Goal: Task Accomplishment & Management: Manage account settings

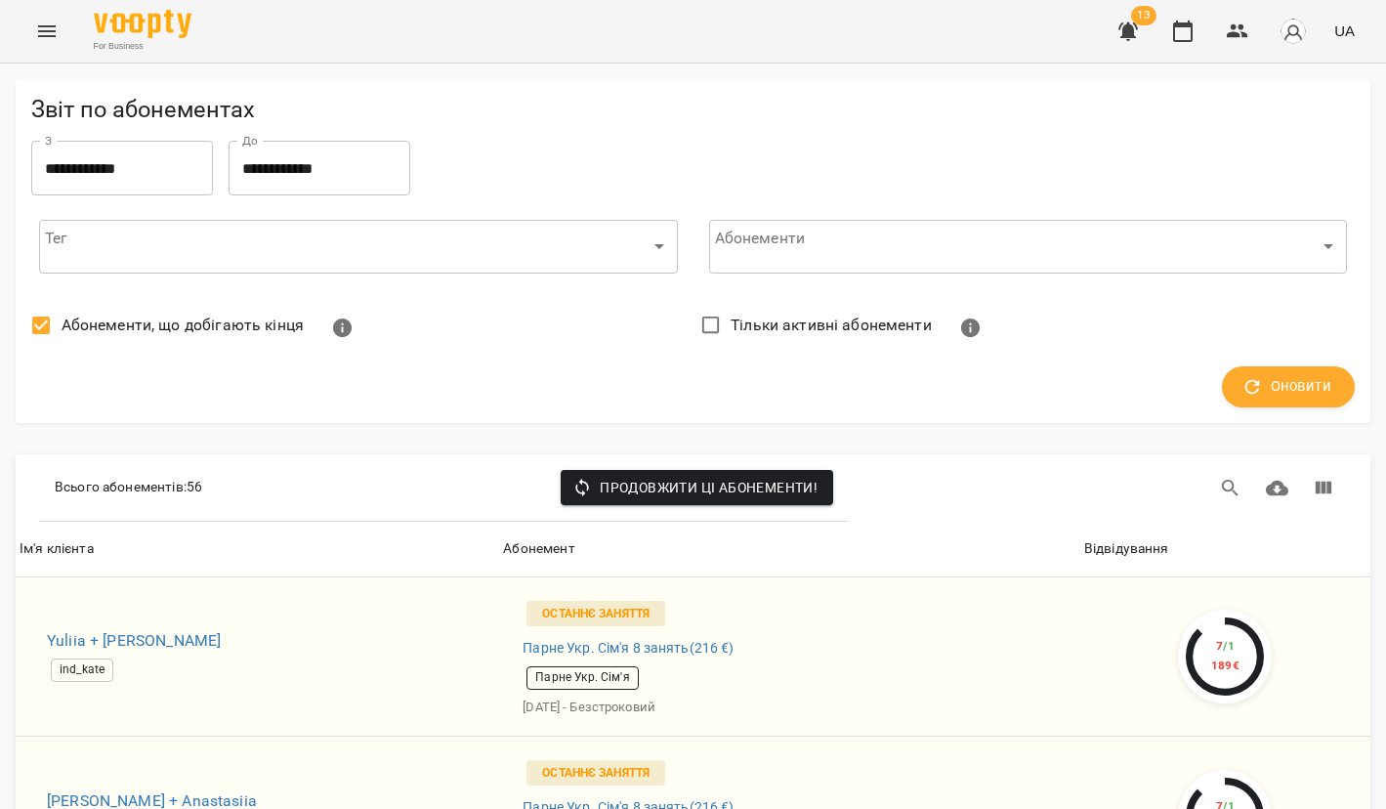
scroll to position [7800, 0]
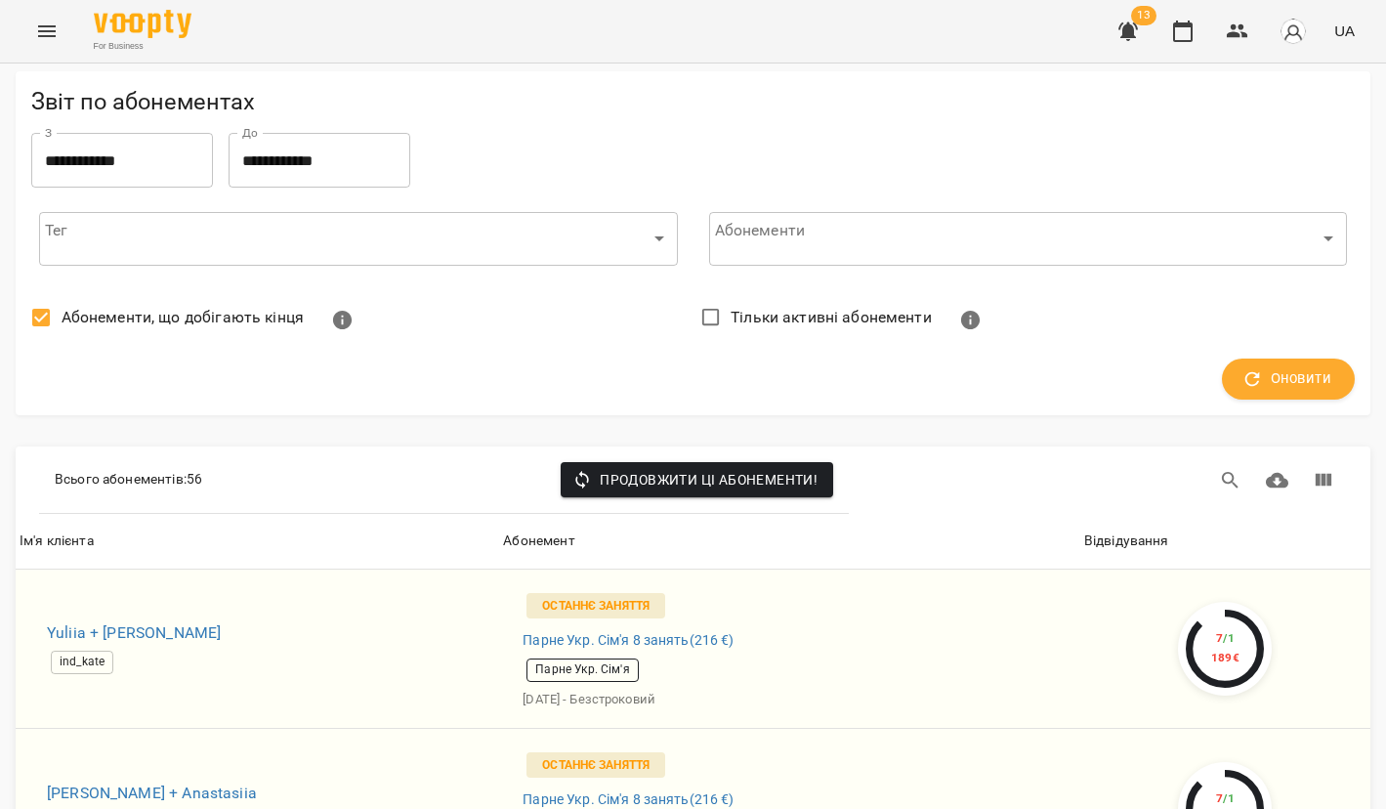
click at [1120, 30] on icon "button" at bounding box center [1127, 31] width 23 height 23
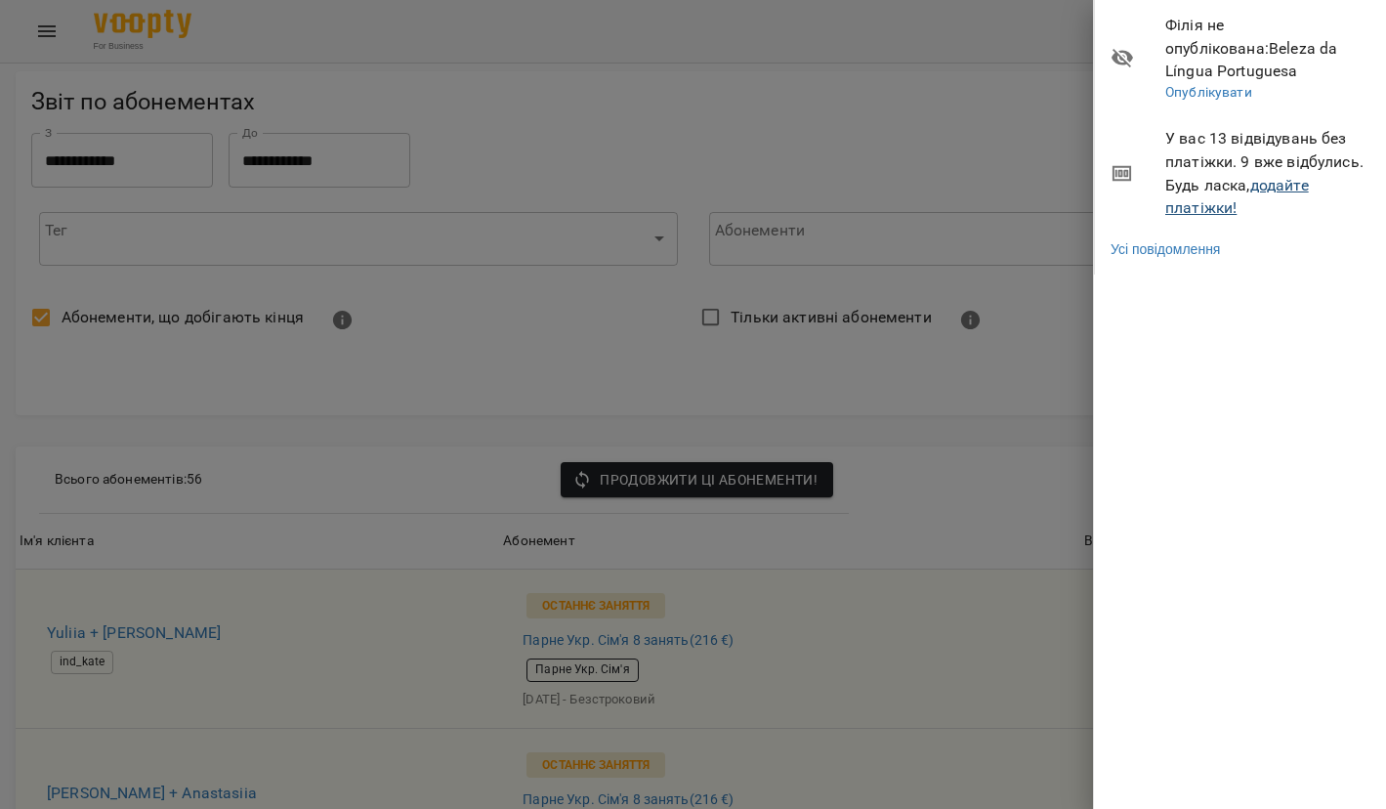
click at [1184, 182] on link "додайте платіжки!" at bounding box center [1237, 197] width 144 height 42
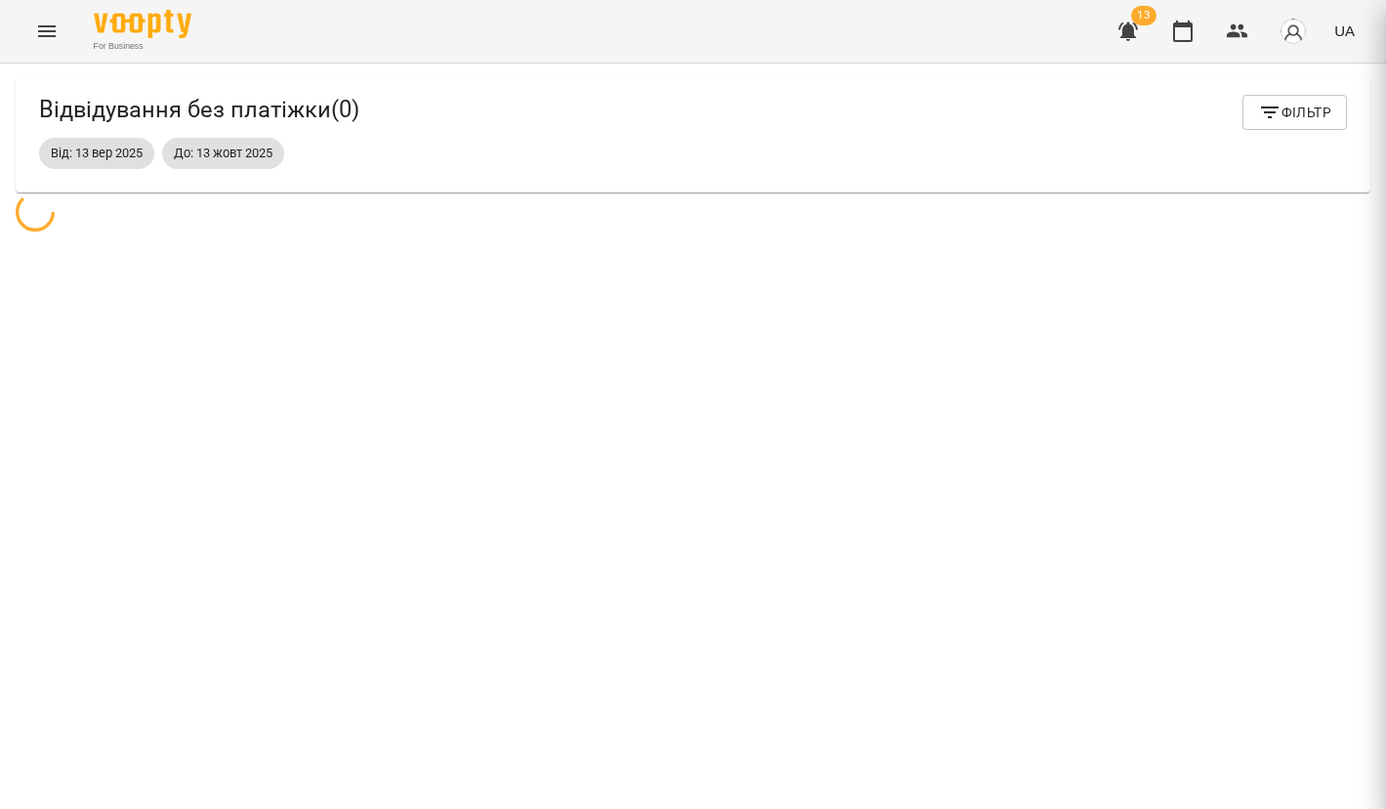
scroll to position [63, 0]
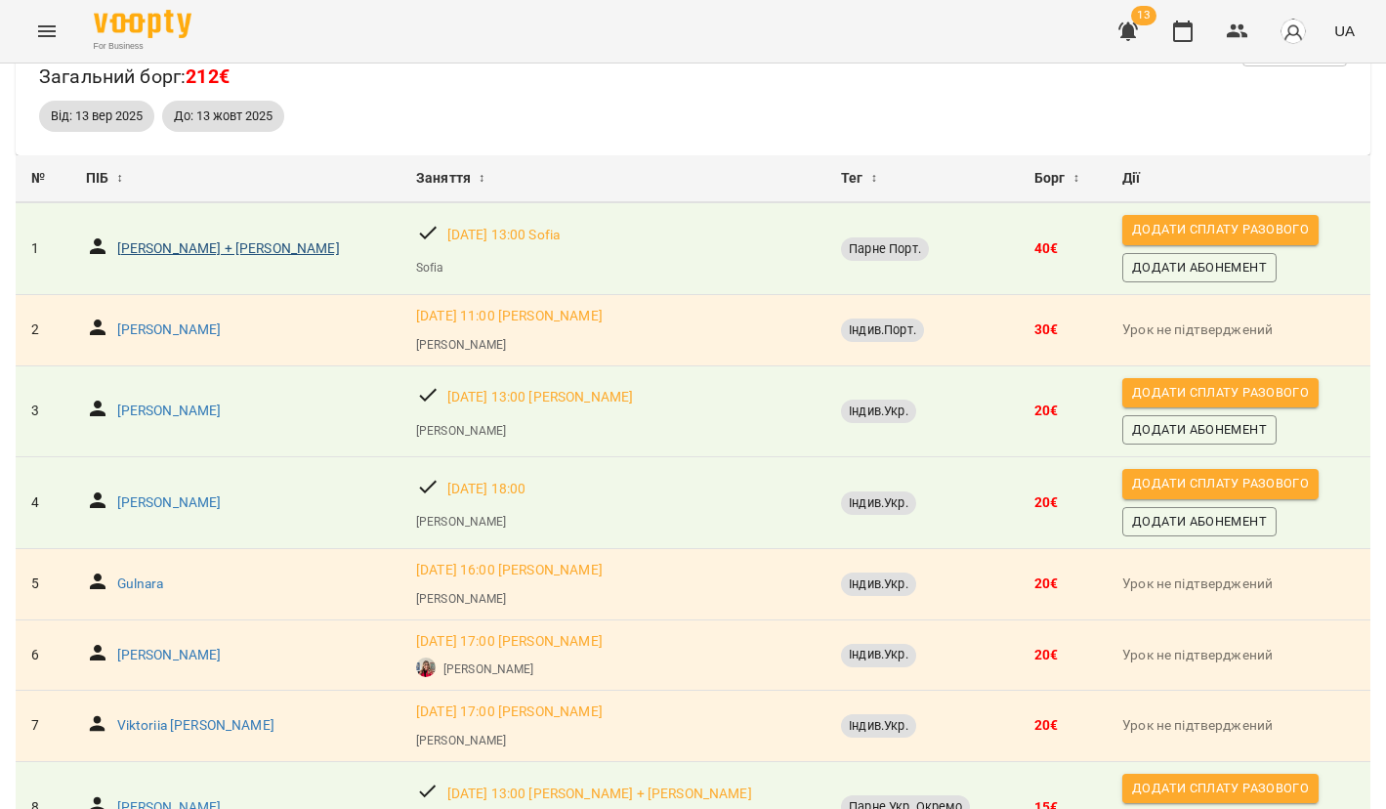
click at [231, 246] on p "[PERSON_NAME] + [PERSON_NAME]" at bounding box center [228, 249] width 223 height 20
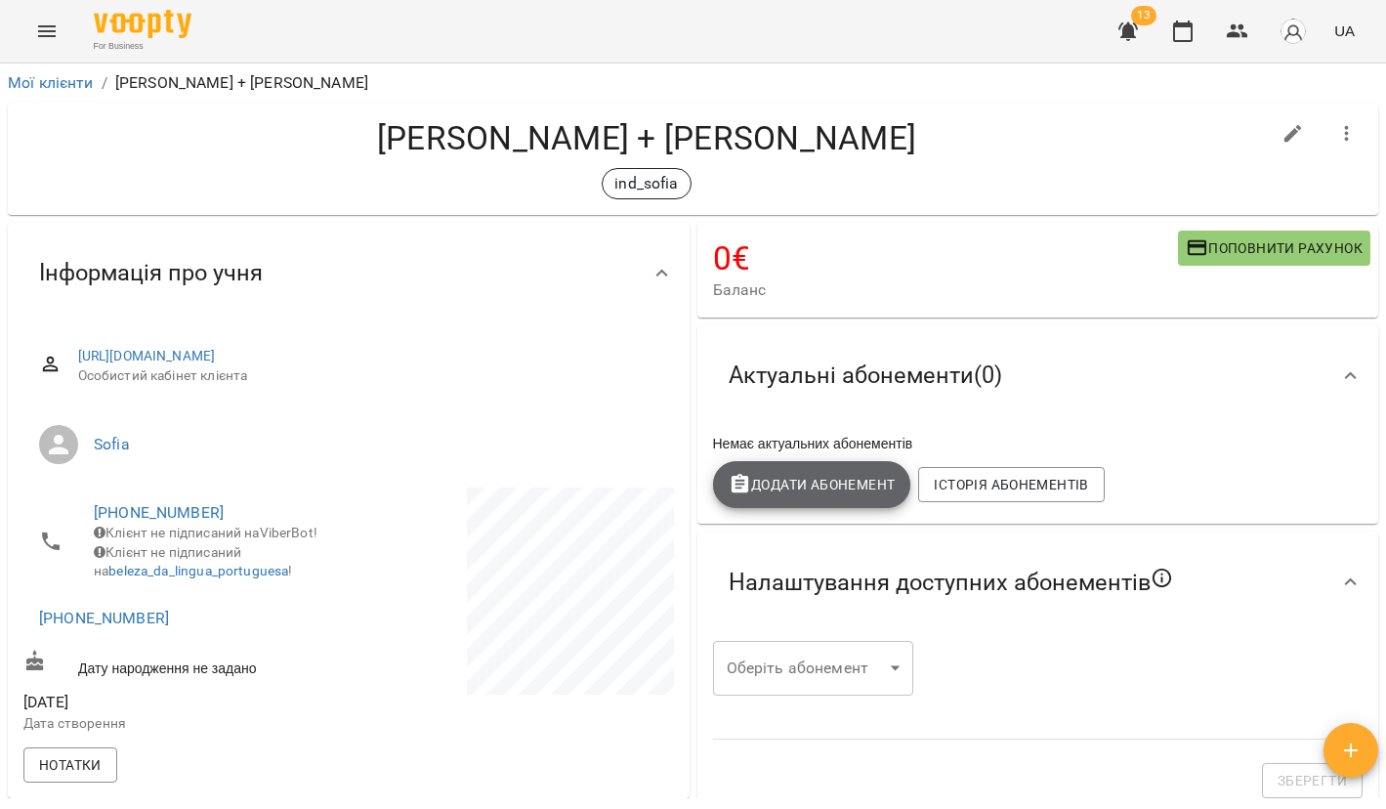
click at [827, 487] on span "Додати Абонемент" at bounding box center [811, 484] width 167 height 23
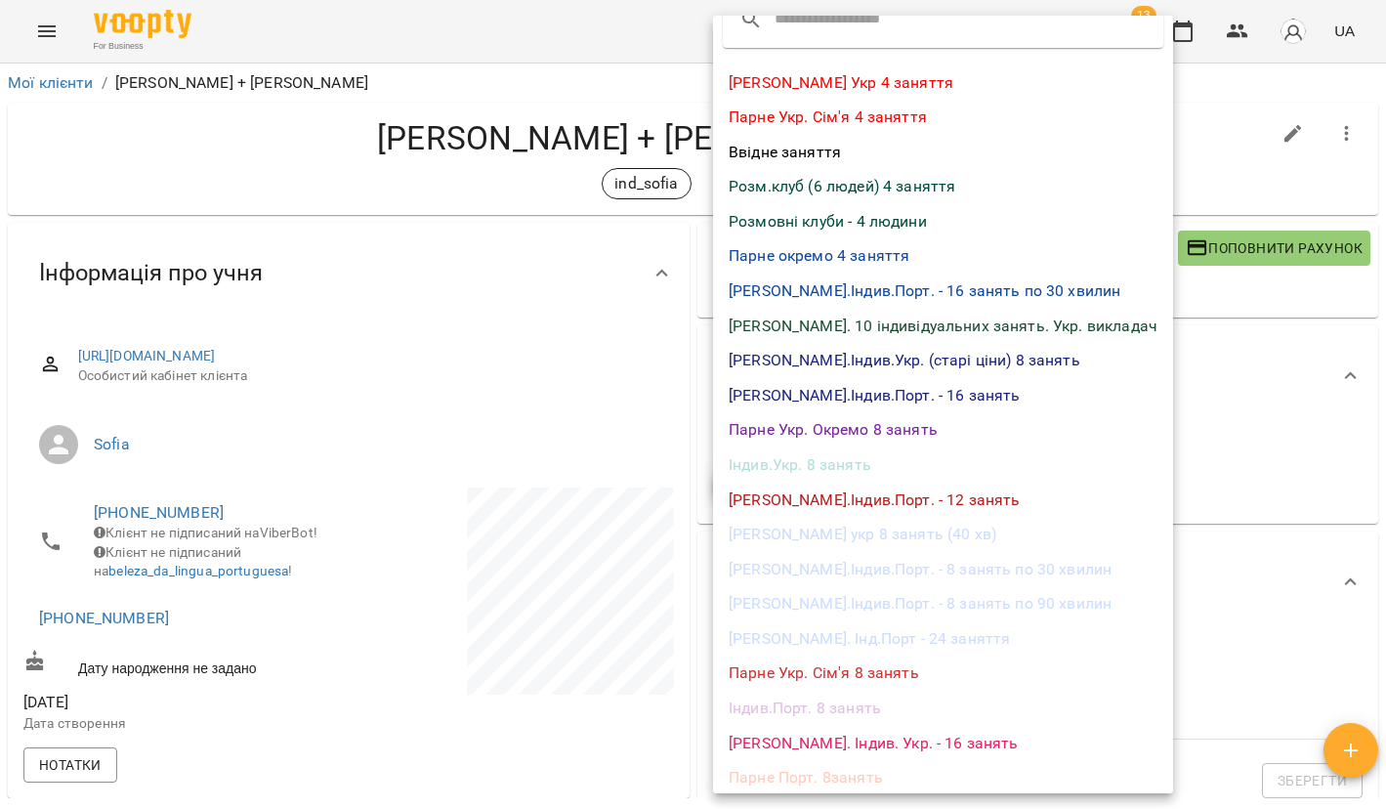
scroll to position [32, 0]
click at [814, 766] on li "Парне Порт. 8занять" at bounding box center [943, 779] width 460 height 35
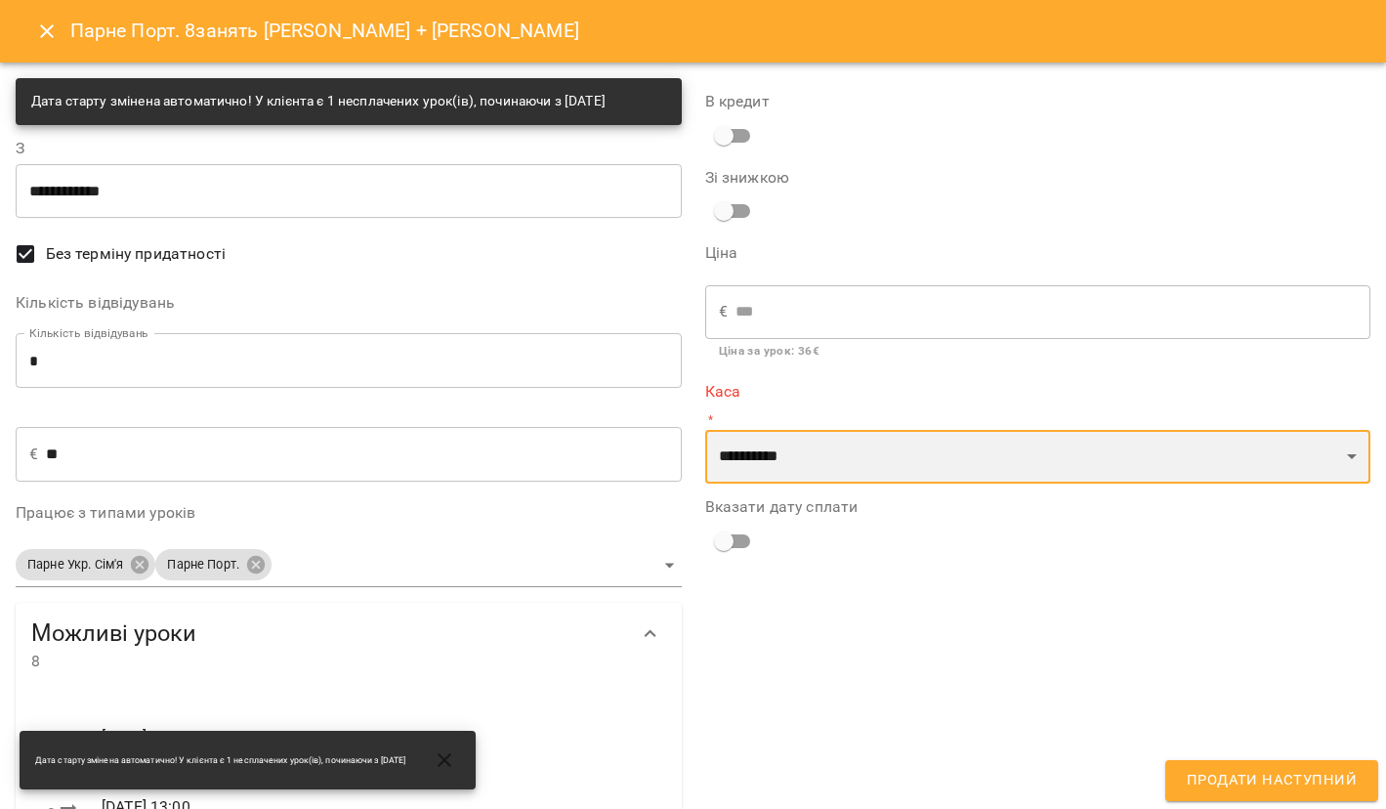
select select "**********"
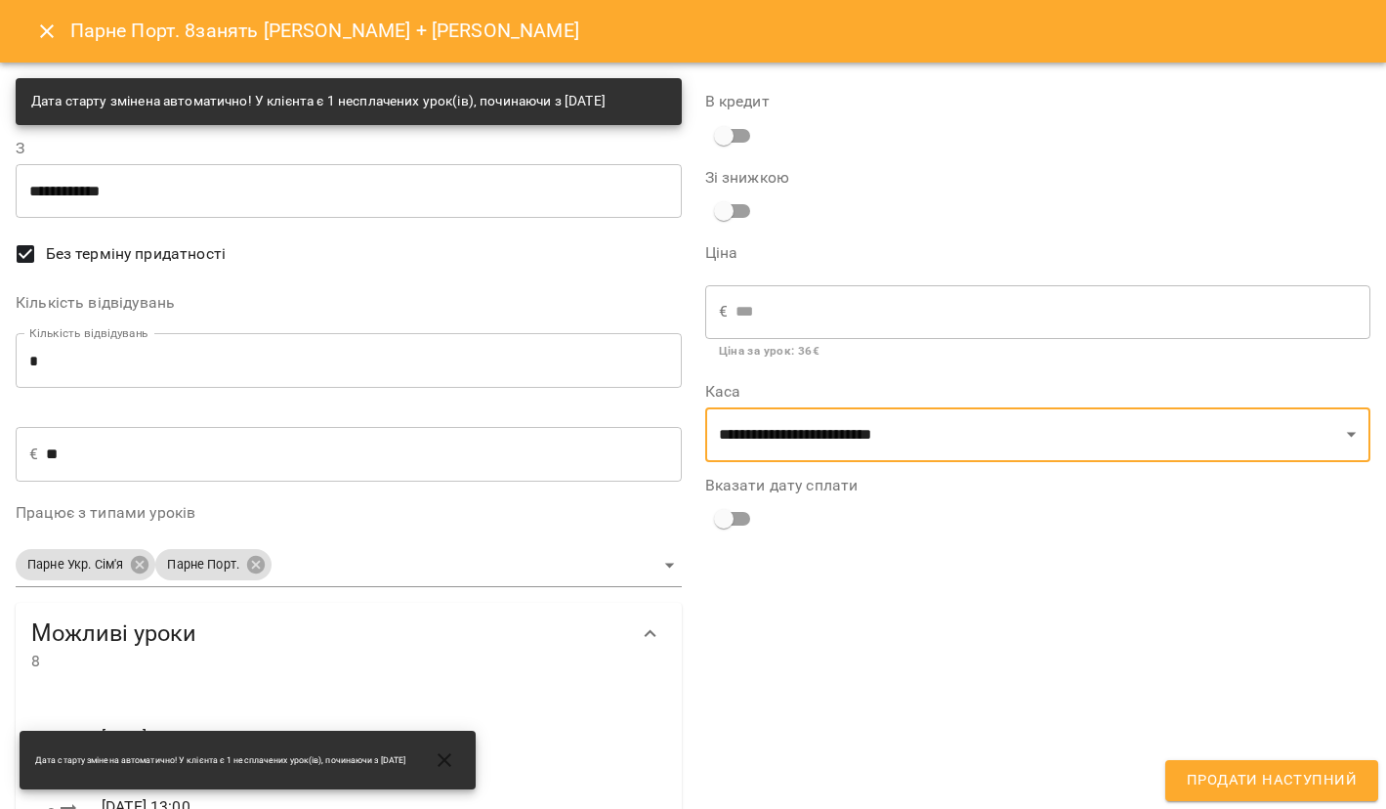
click at [1221, 784] on span "Продати наступний" at bounding box center [1271, 780] width 170 height 25
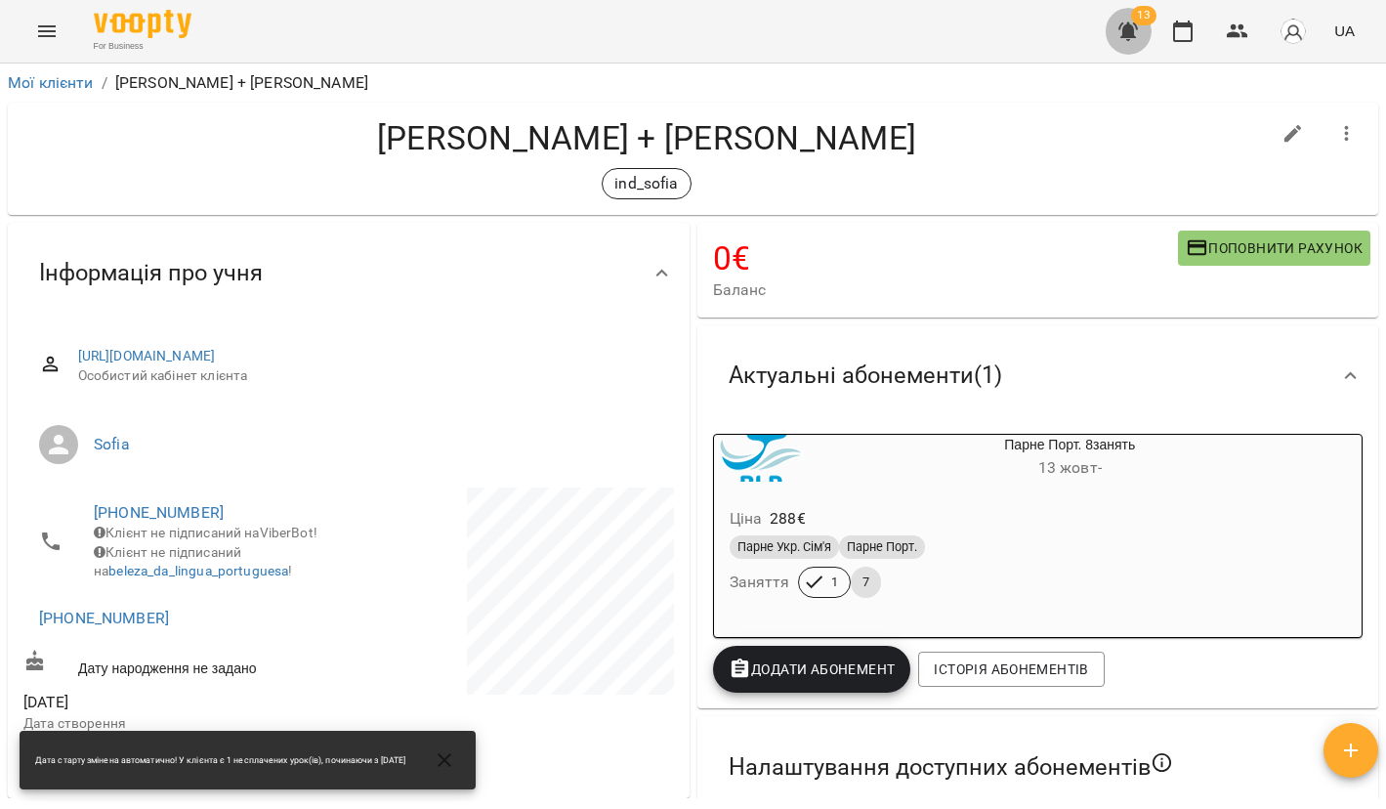
click at [1136, 27] on icon "button" at bounding box center [1127, 31] width 23 height 23
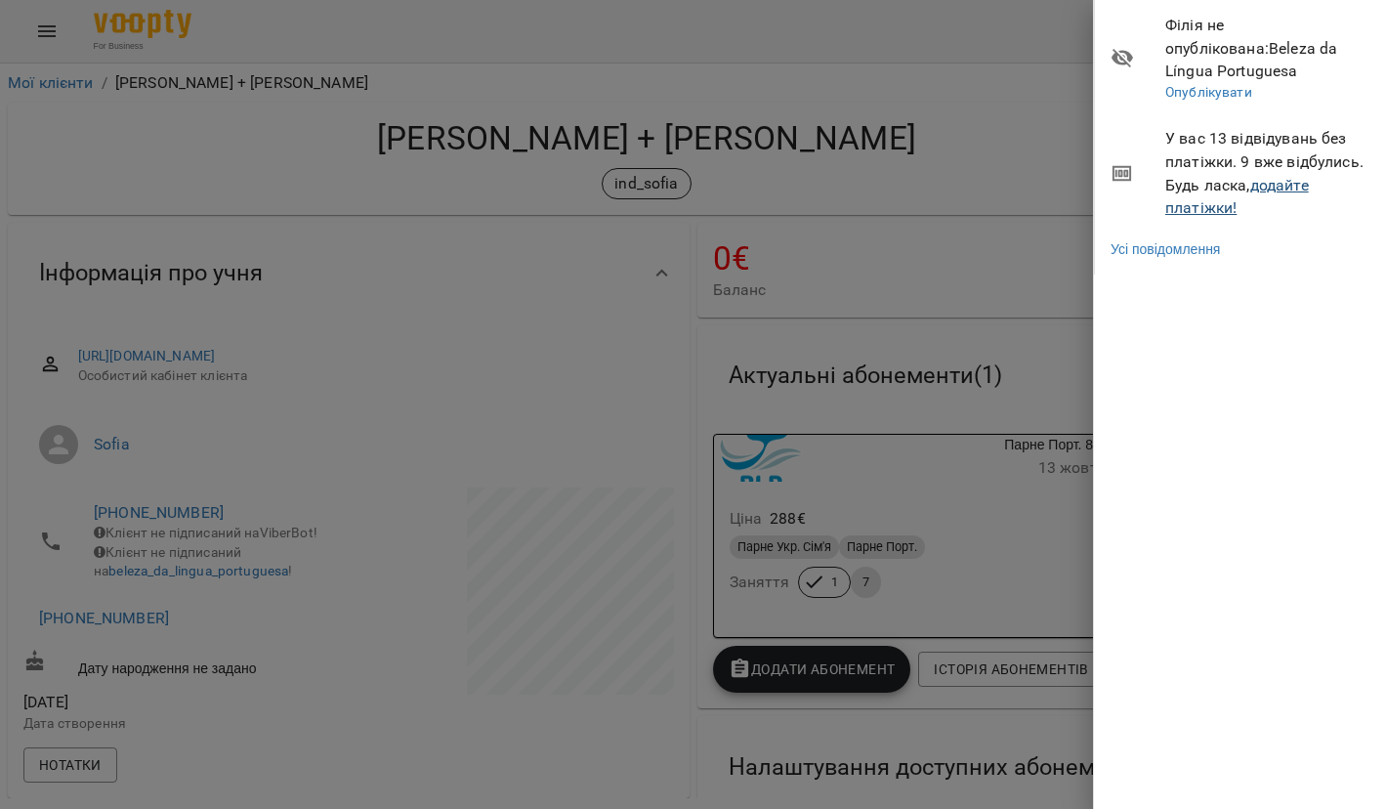
click at [1189, 184] on link "додайте платіжки!" at bounding box center [1237, 197] width 144 height 42
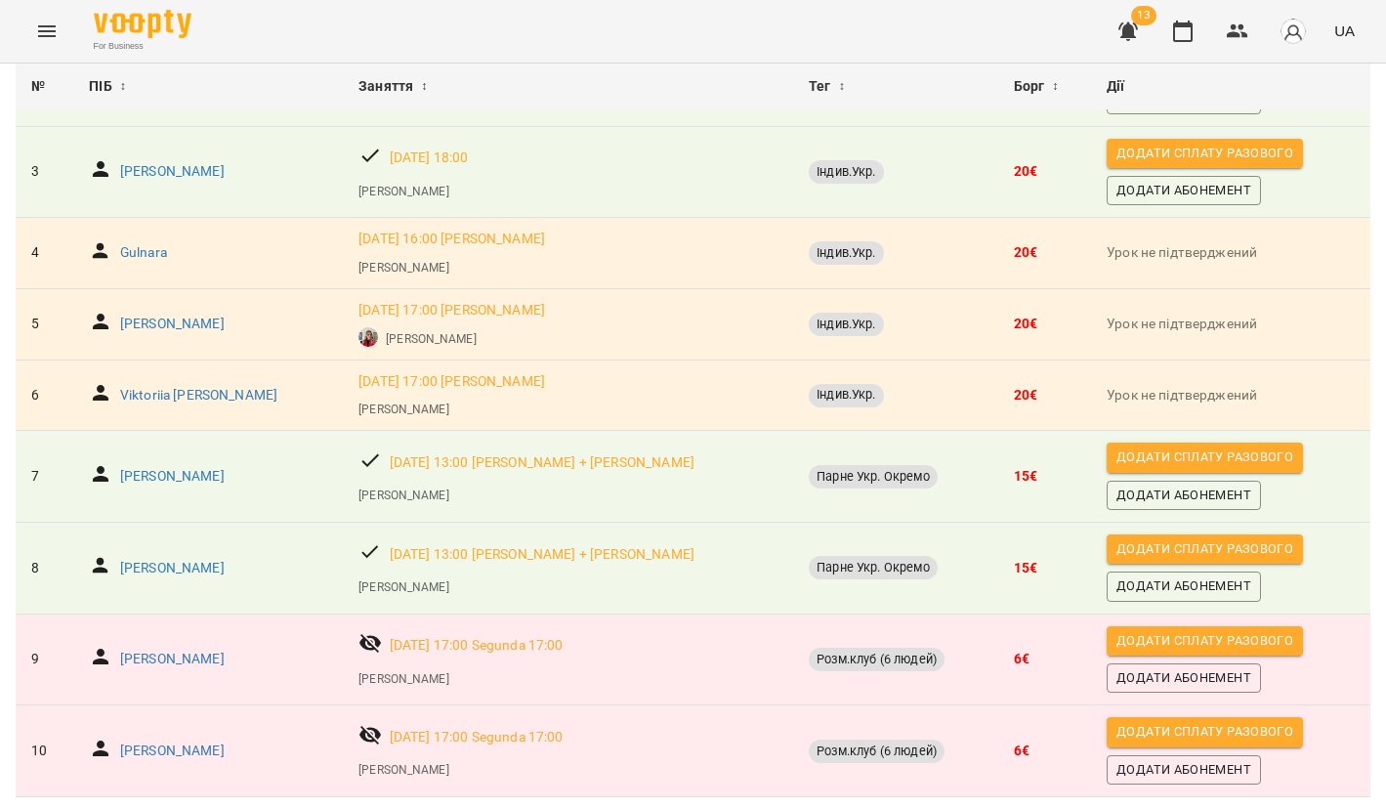
scroll to position [358, 0]
click at [157, 649] on p "[PERSON_NAME]" at bounding box center [172, 659] width 104 height 20
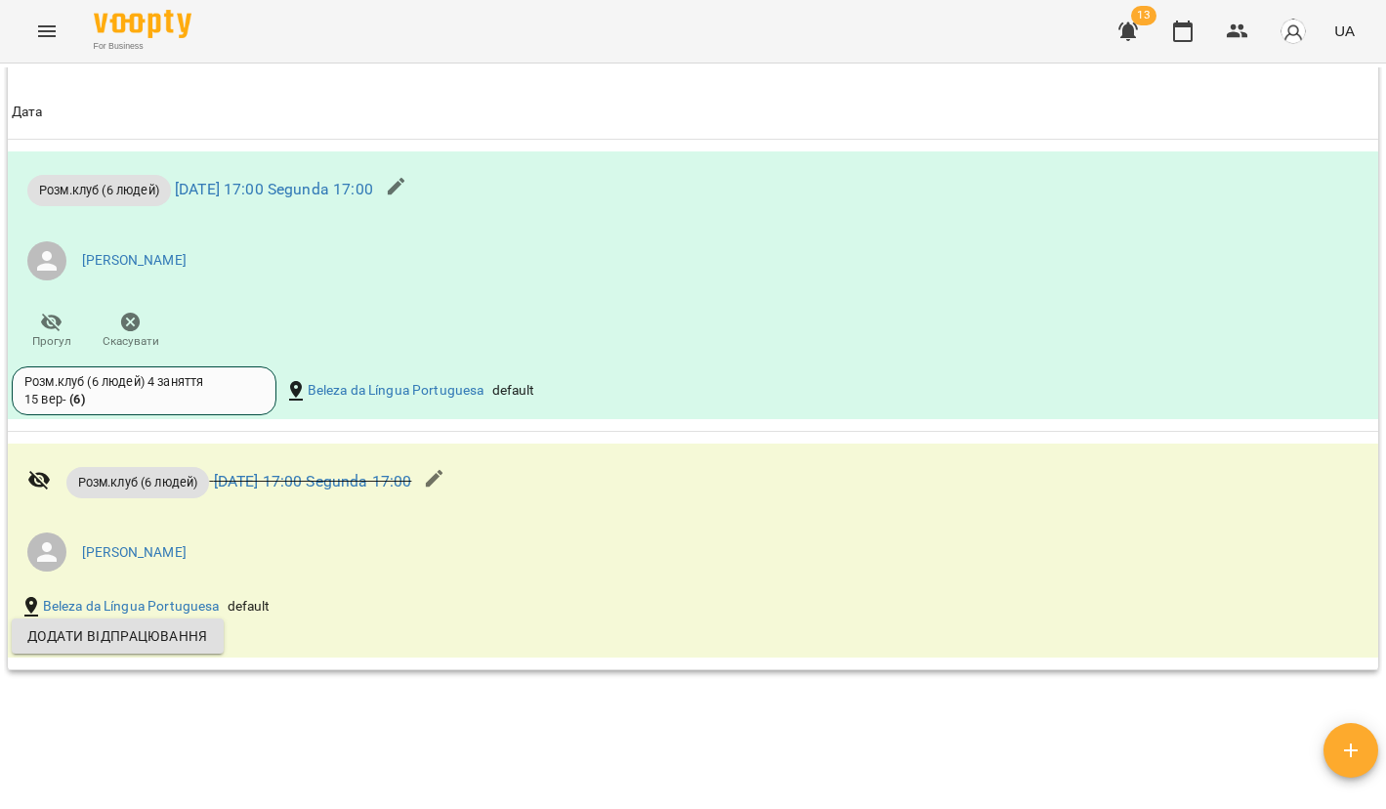
scroll to position [1606, 0]
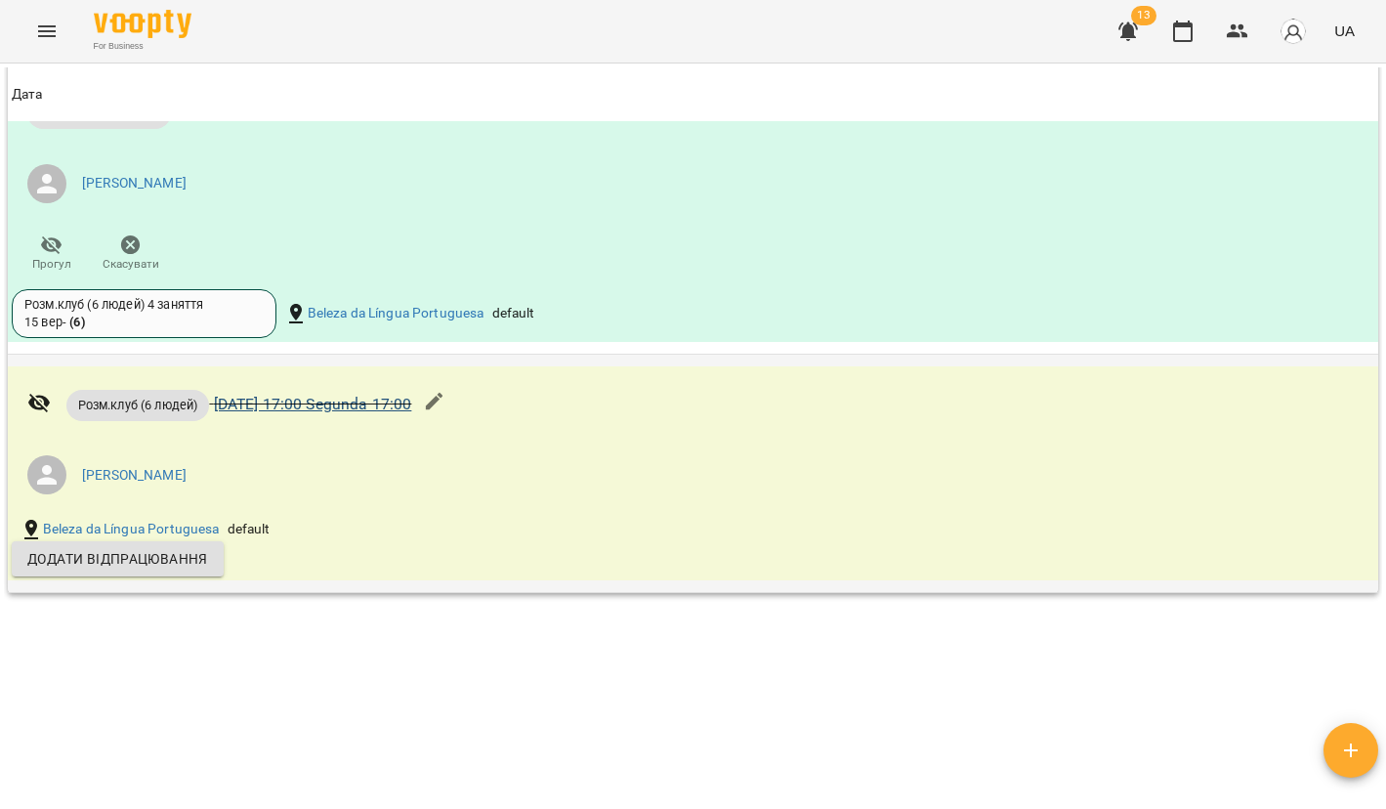
click at [401, 403] on link "[DATE] 17:00 Segunda 17:00" at bounding box center [313, 404] width 198 height 19
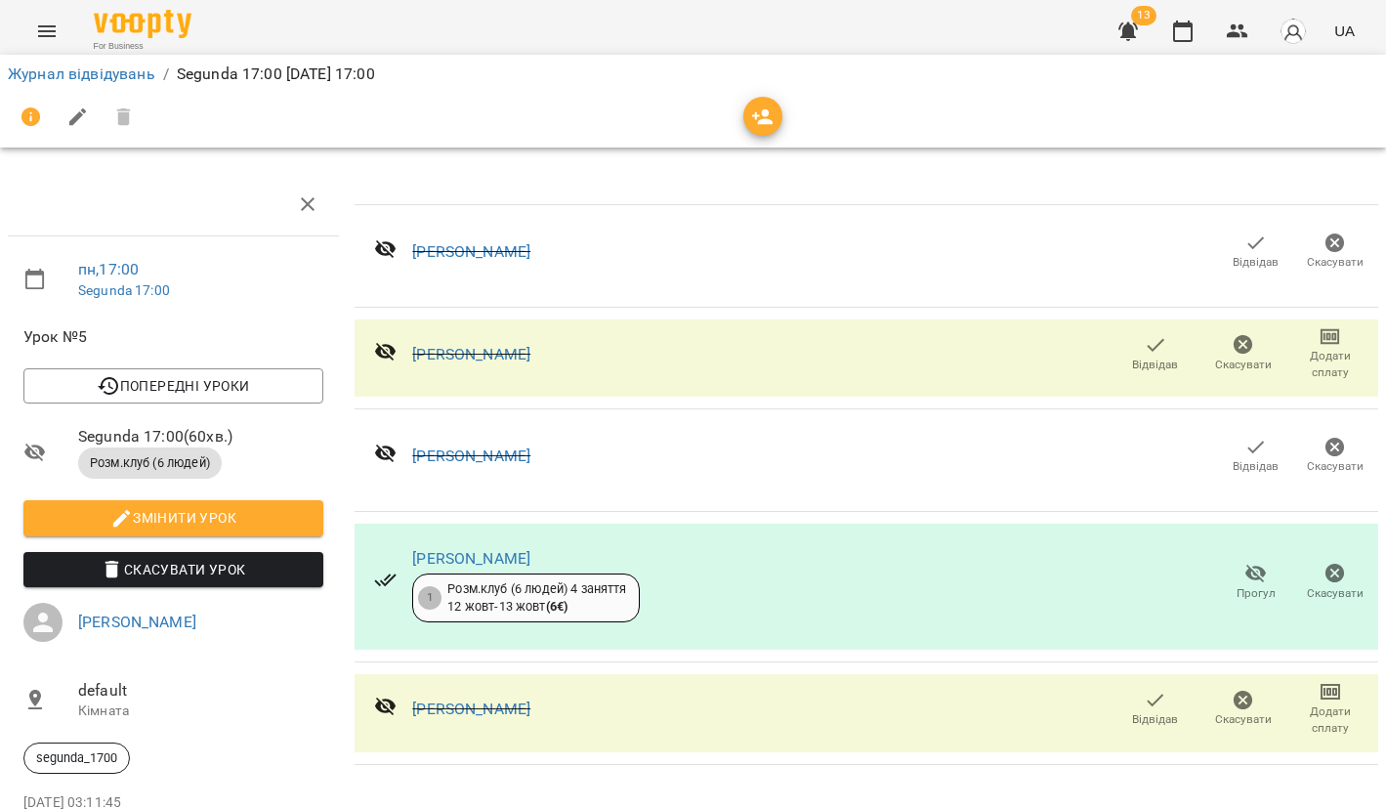
scroll to position [55, 0]
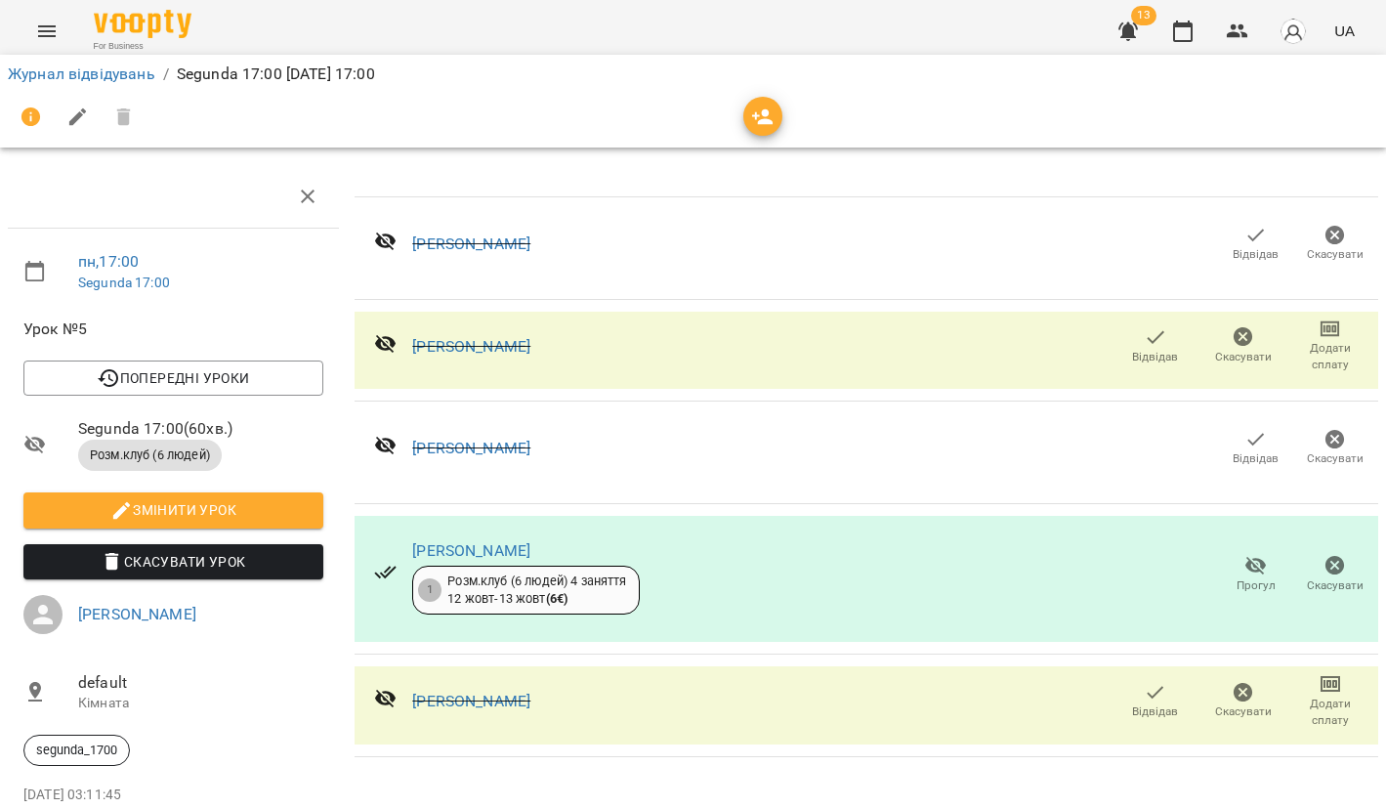
click at [1159, 681] on icon "button" at bounding box center [1154, 692] width 23 height 23
click at [1155, 681] on icon "button" at bounding box center [1154, 692] width 23 height 23
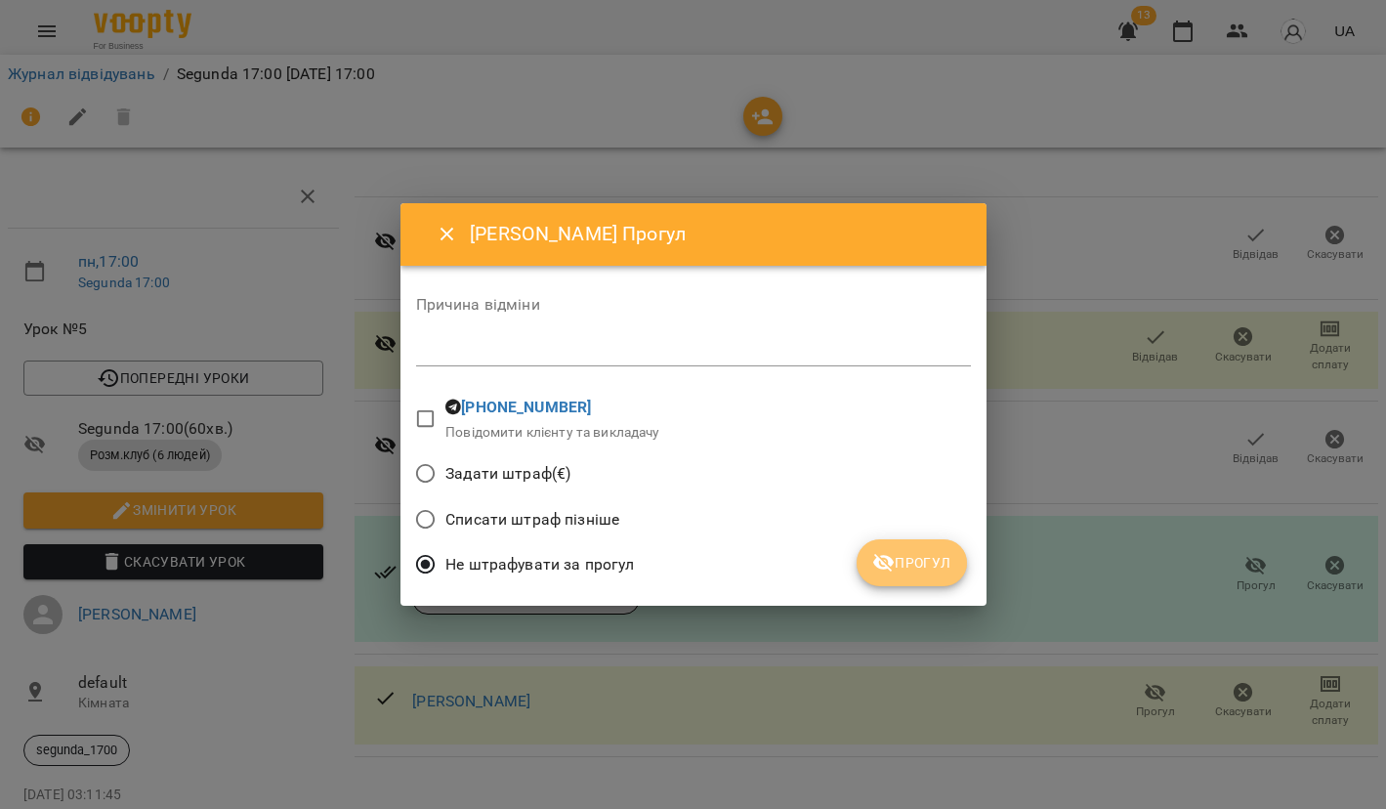
click at [921, 558] on span "Прогул" at bounding box center [911, 562] width 79 height 23
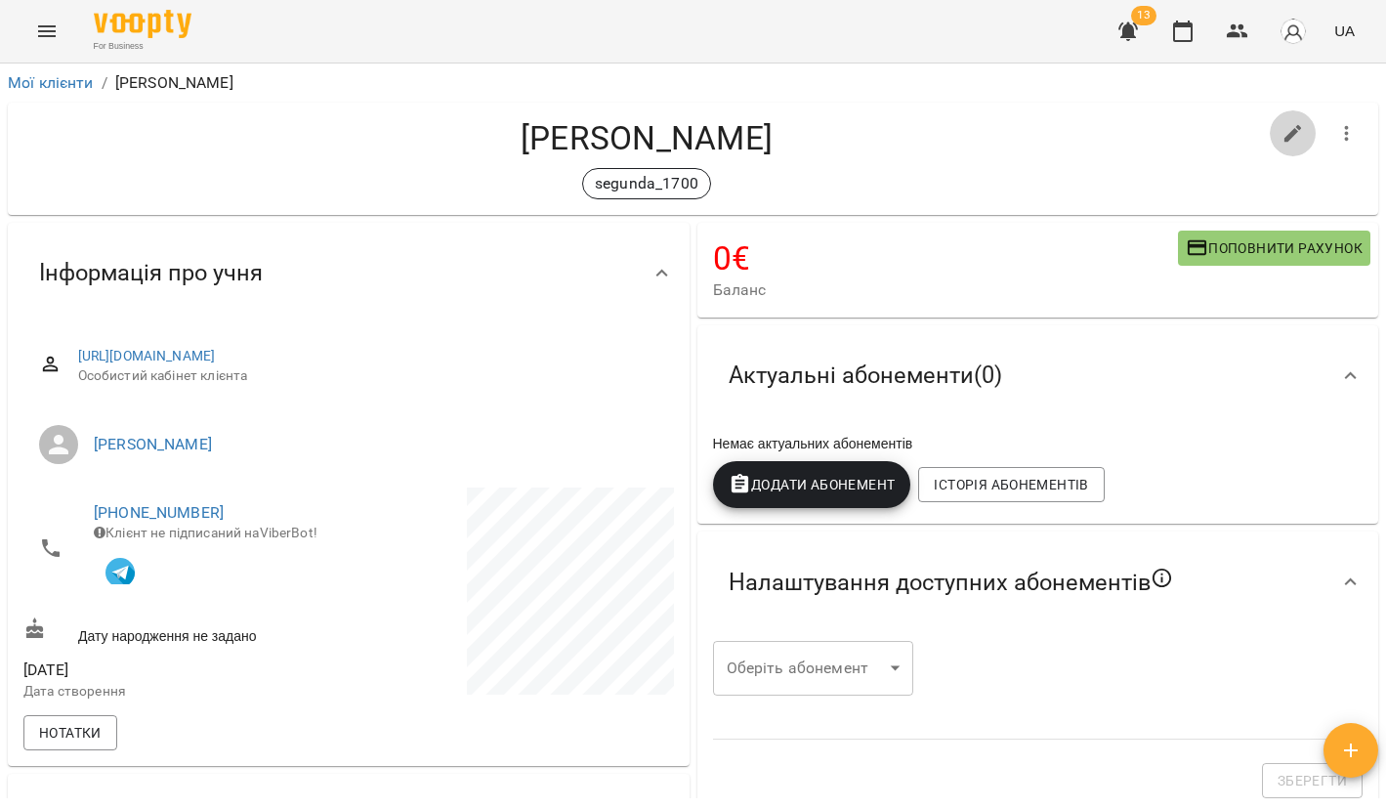
click at [1298, 126] on icon "button" at bounding box center [1293, 134] width 18 height 18
select select "**"
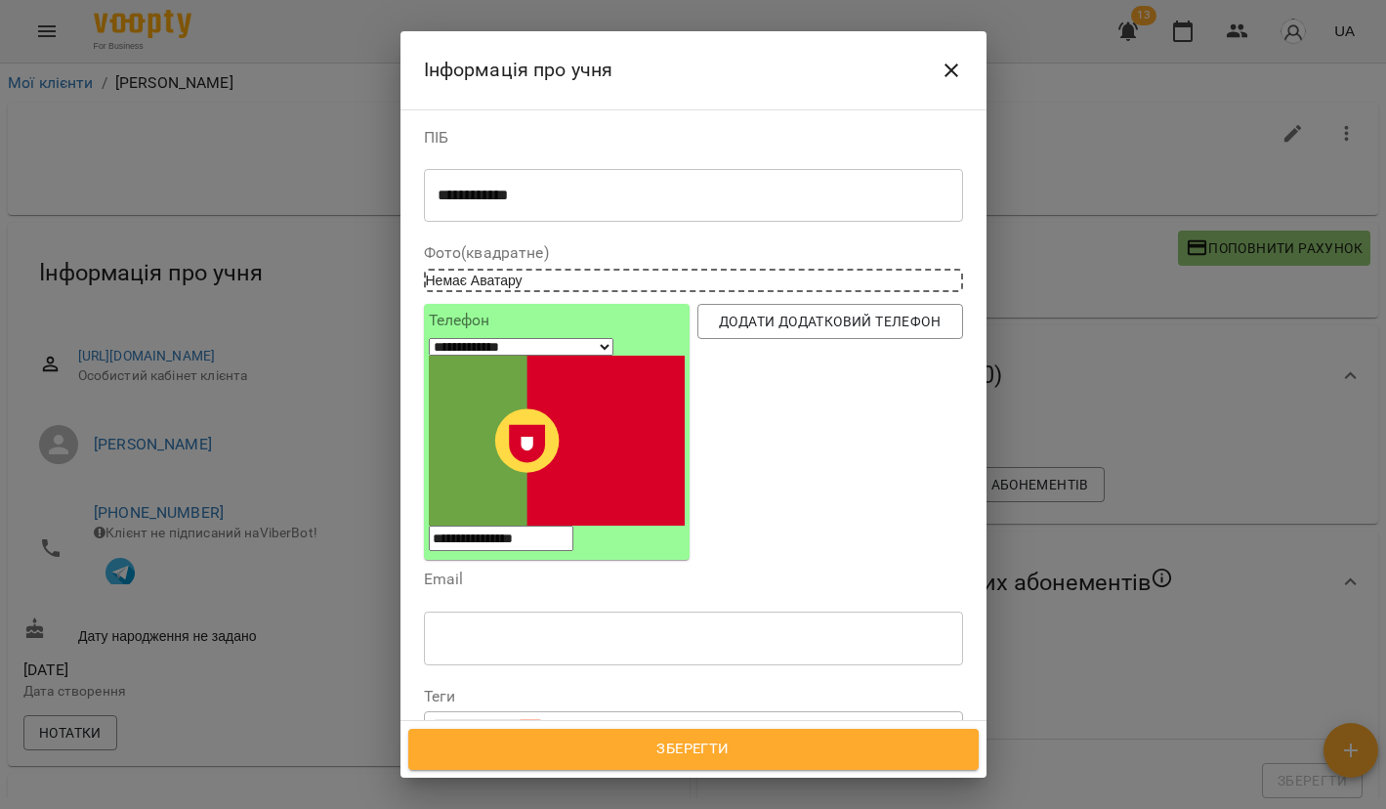
click at [531, 719] on div at bounding box center [530, 730] width 21 height 22
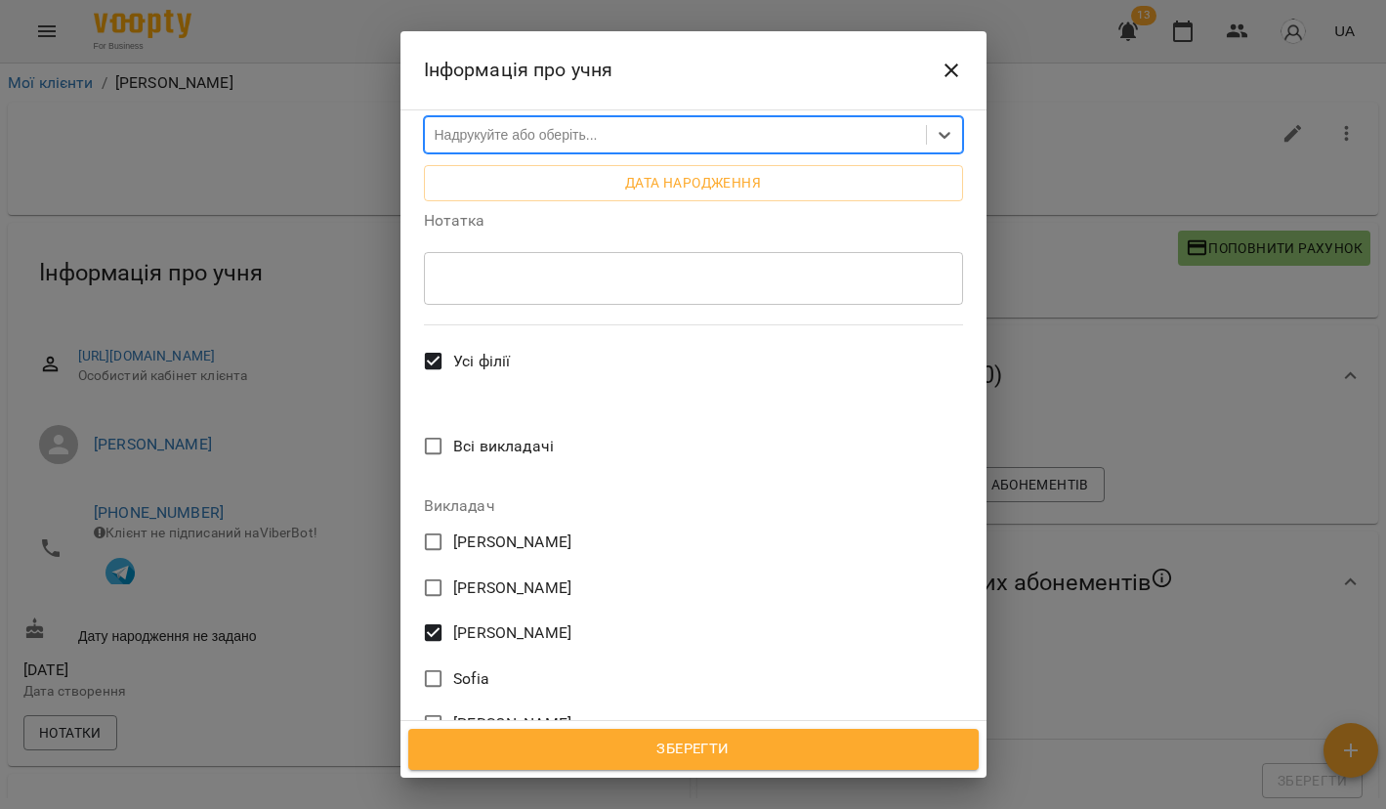
scroll to position [652, 0]
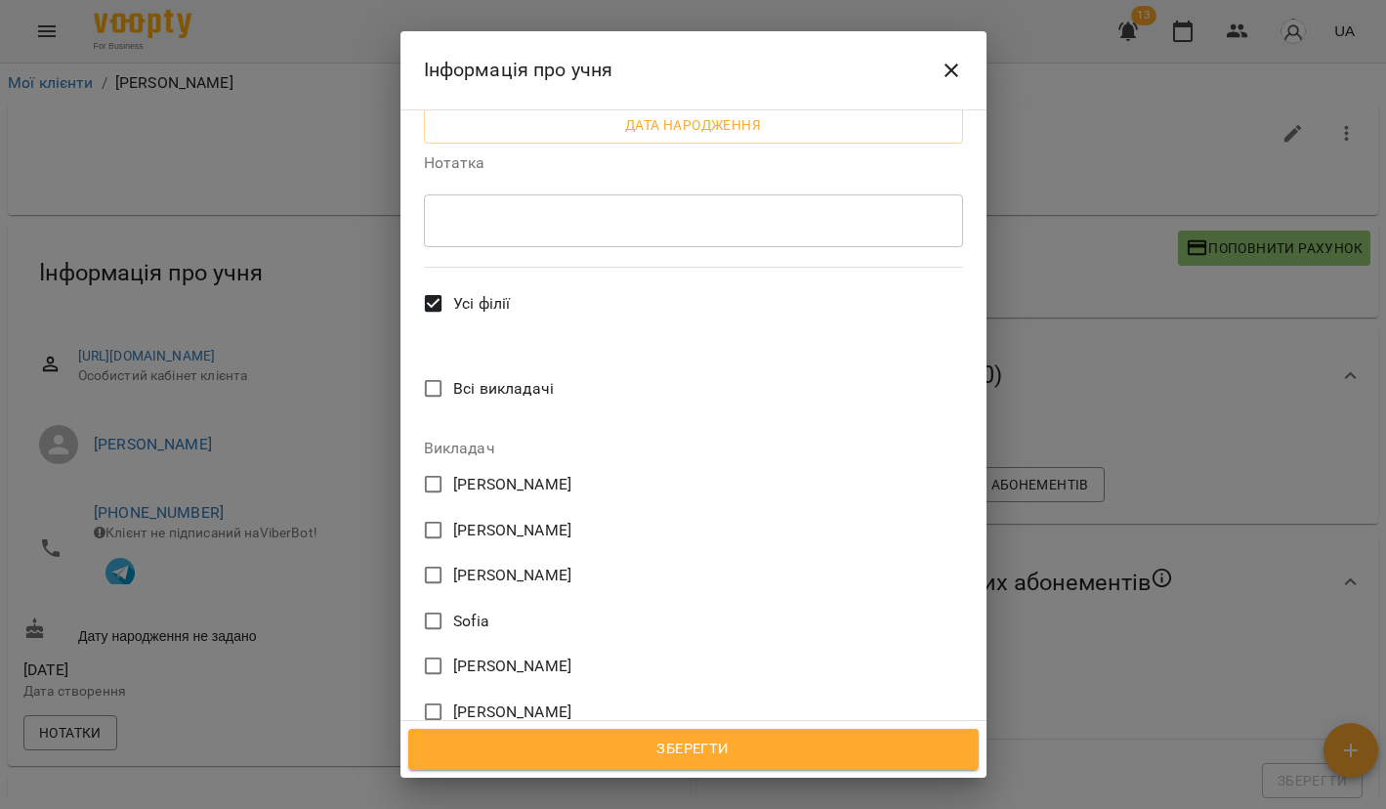
click at [628, 728] on div "Зберегти" at bounding box center [693, 749] width 586 height 57
click at [645, 753] on span "Зберегти" at bounding box center [693, 748] width 527 height 25
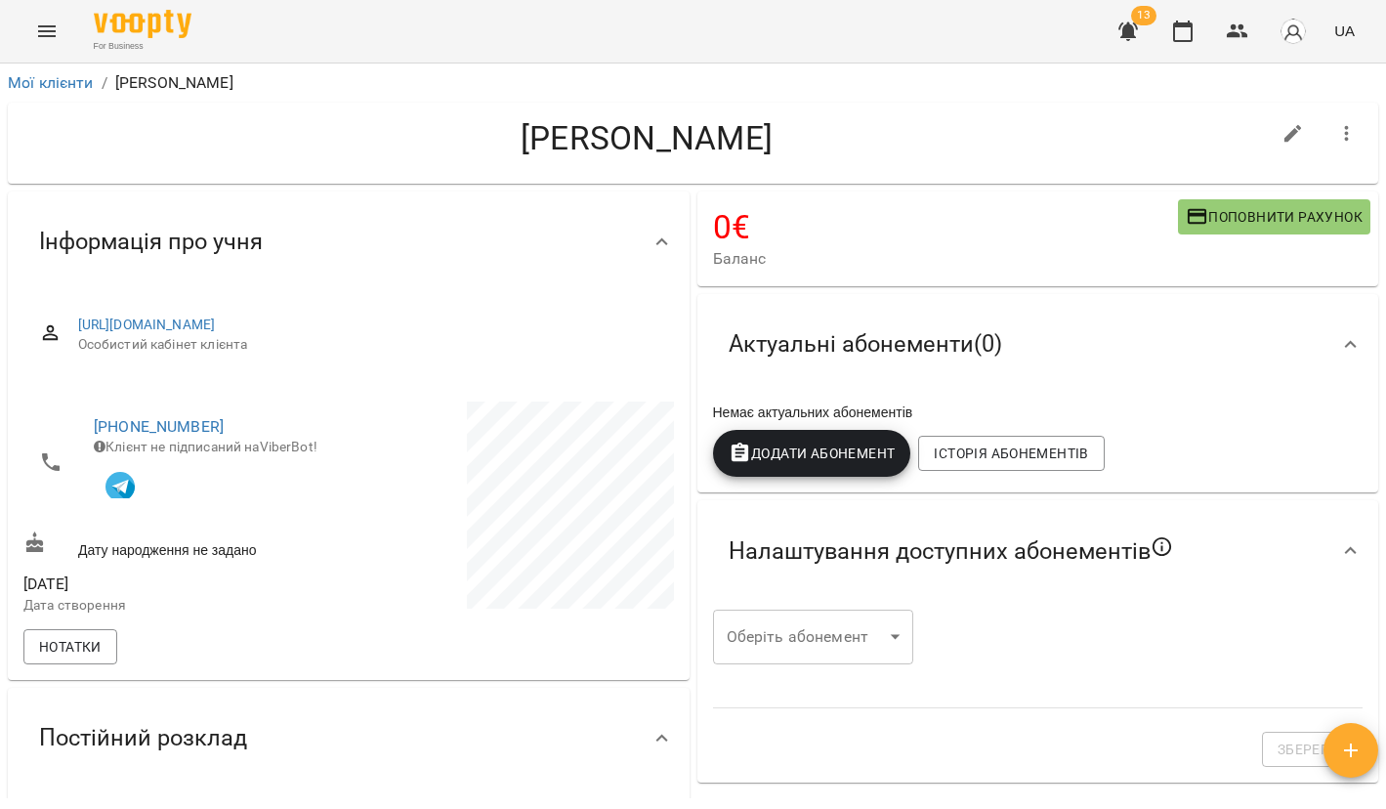
click at [1109, 31] on button "button" at bounding box center [1127, 31] width 47 height 47
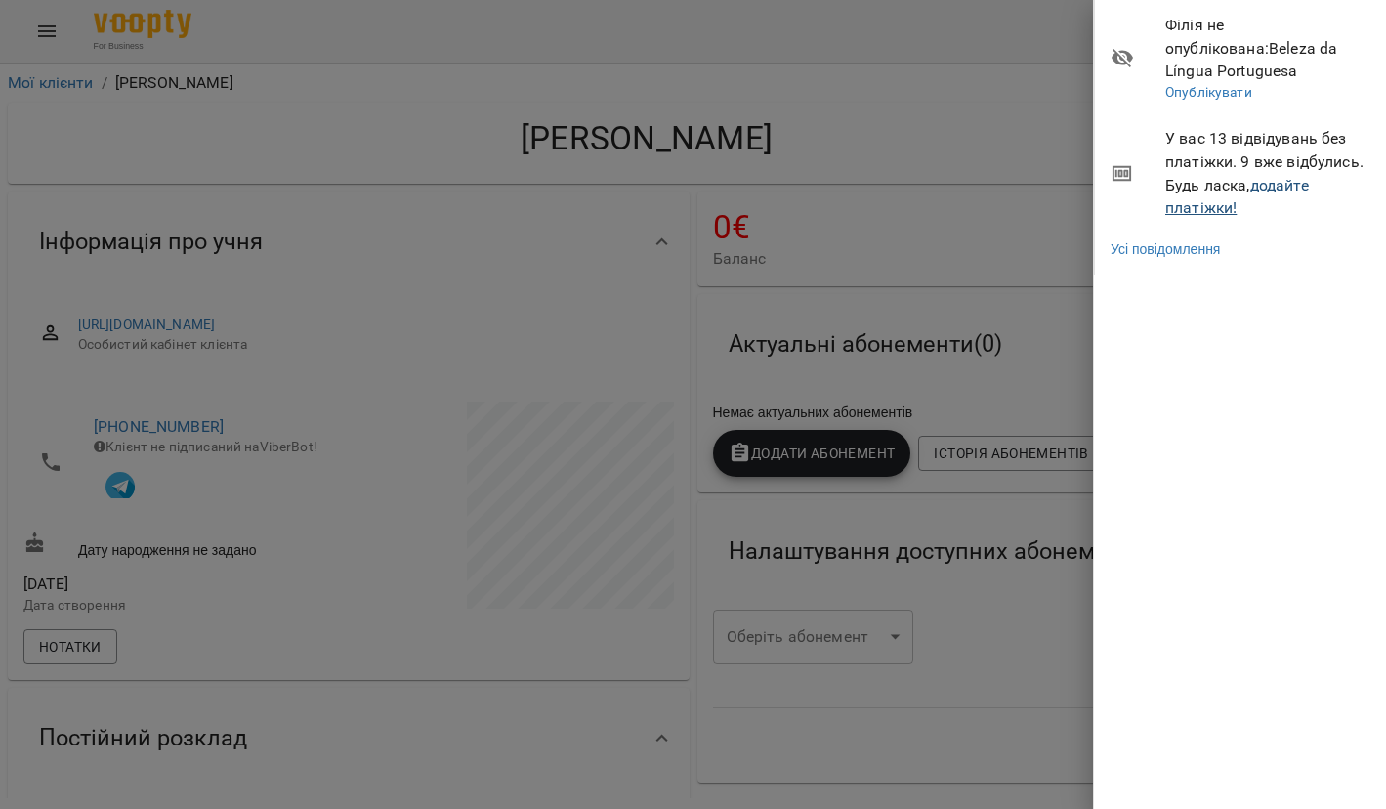
click at [1199, 186] on link "додайте платіжки!" at bounding box center [1237, 197] width 144 height 42
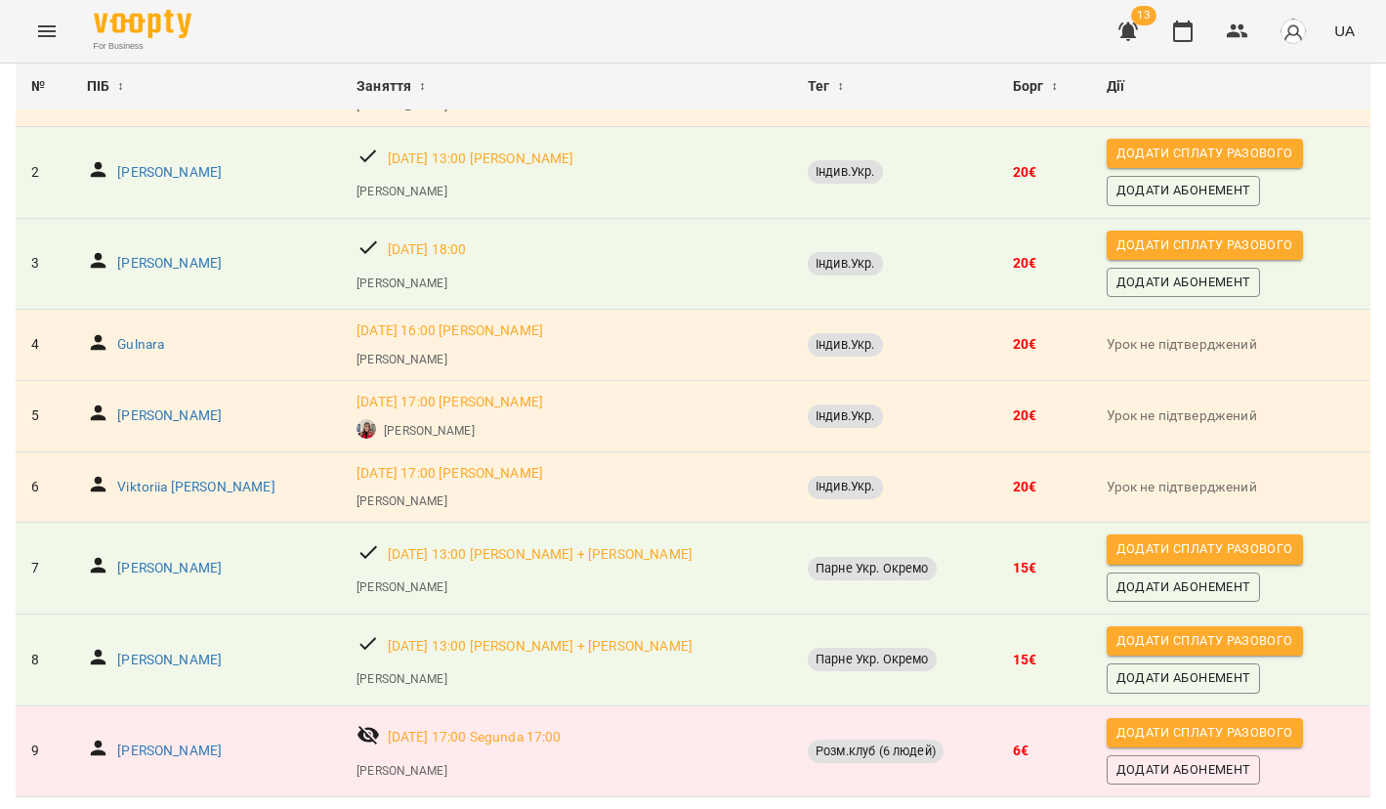
scroll to position [268, 0]
click at [139, 741] on p "[PERSON_NAME]" at bounding box center [169, 751] width 104 height 20
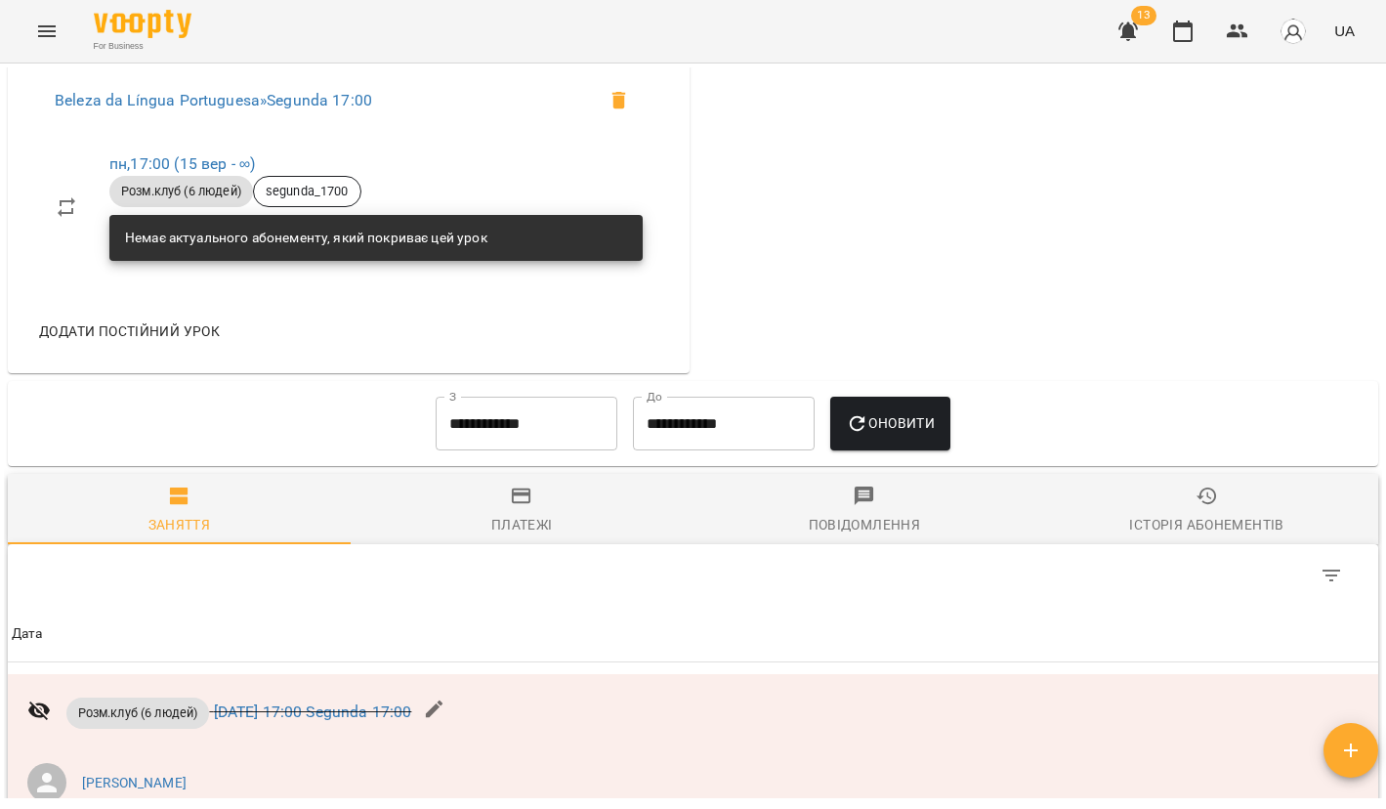
scroll to position [816, 0]
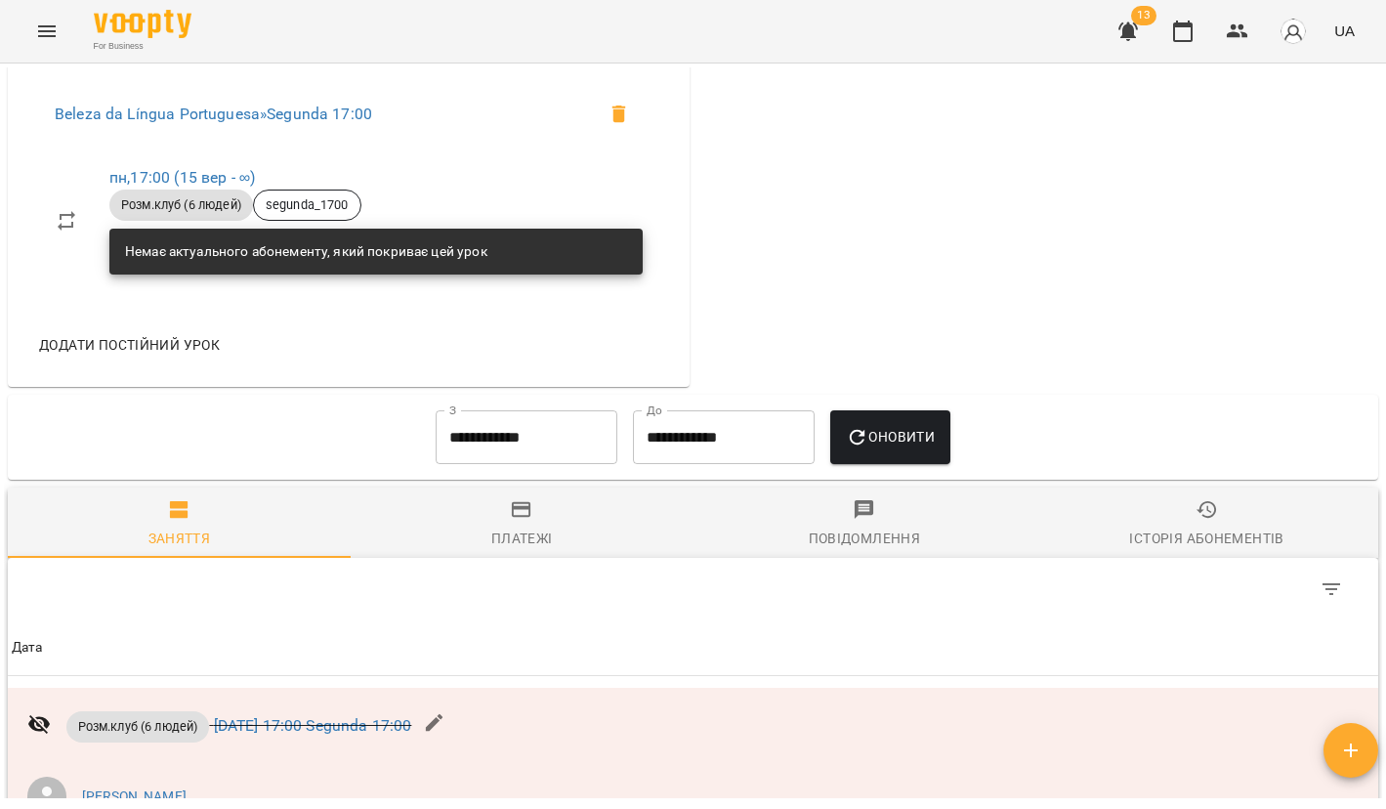
click at [319, 410] on div "**********" at bounding box center [692, 437] width 1339 height 70
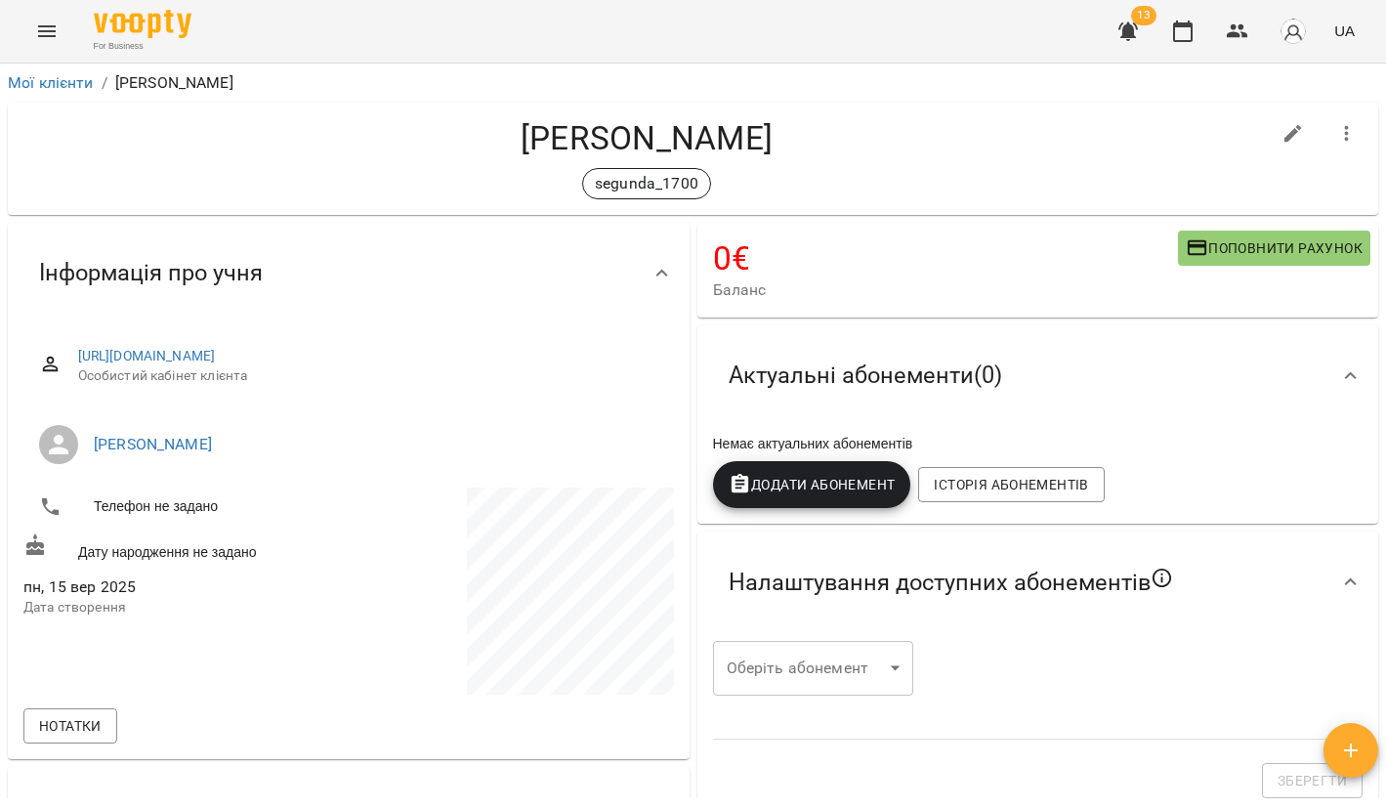
scroll to position [0, 0]
